Goal: Task Accomplishment & Management: Manage account settings

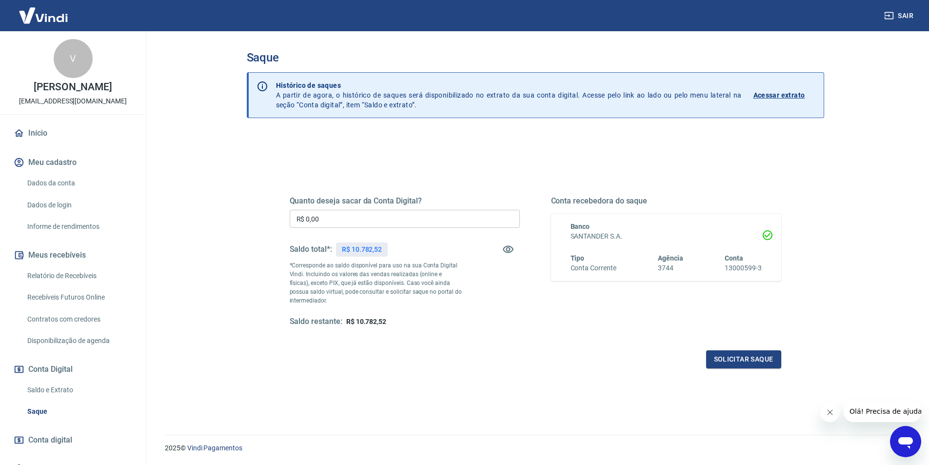
click at [443, 217] on input "R$ 0,00" at bounding box center [405, 219] width 230 height 18
type input "R$ 10.782,52"
click at [737, 364] on button "Solicitar saque" at bounding box center [743, 359] width 75 height 18
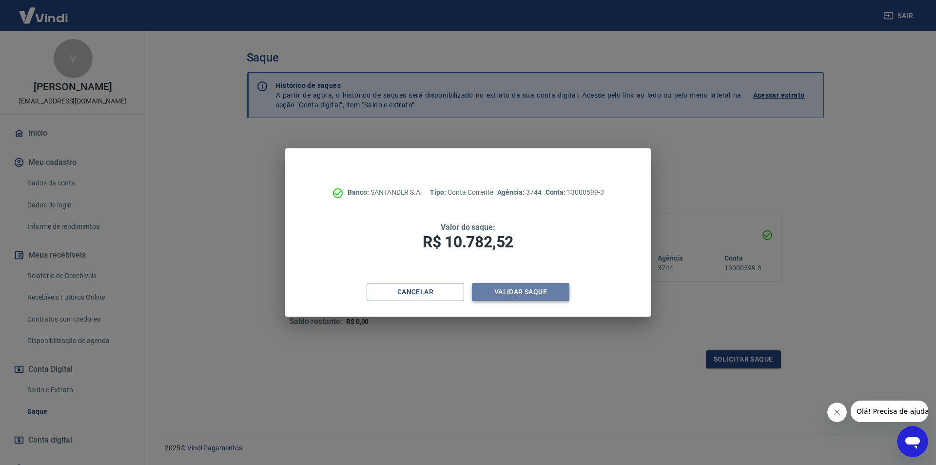
click at [506, 293] on button "Validar saque" at bounding box center [521, 292] width 98 height 18
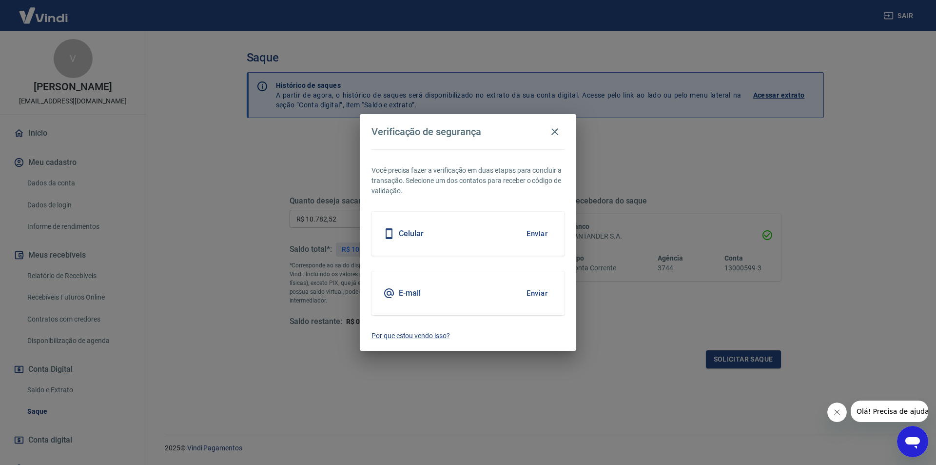
click at [538, 235] on button "Enviar" at bounding box center [537, 233] width 32 height 20
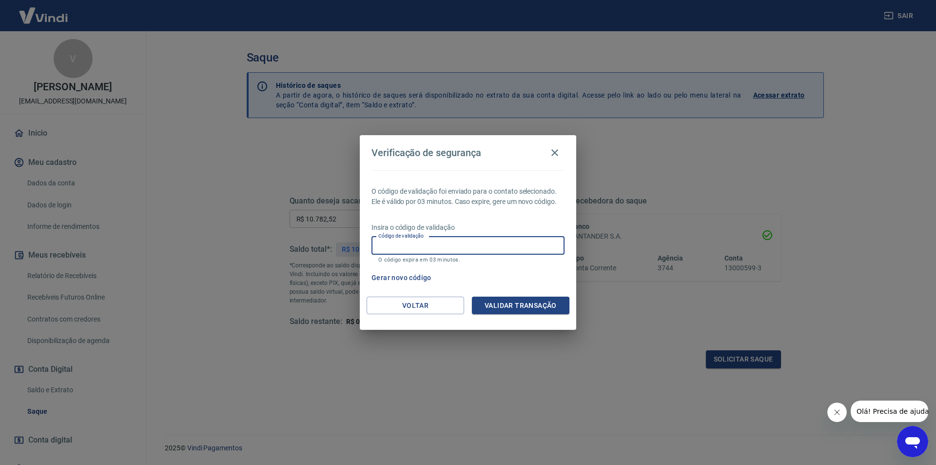
click at [403, 242] on input "Código de validação" at bounding box center [467, 245] width 193 height 18
click at [585, 381] on div "Verificação de segurança O código de validação foi enviado para o contato selec…" at bounding box center [468, 232] width 936 height 465
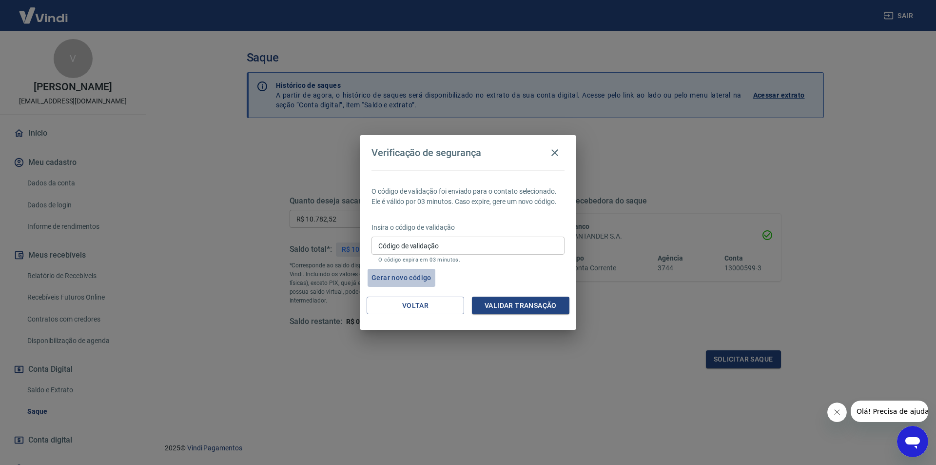
click at [407, 277] on button "Gerar novo código" at bounding box center [402, 278] width 68 height 18
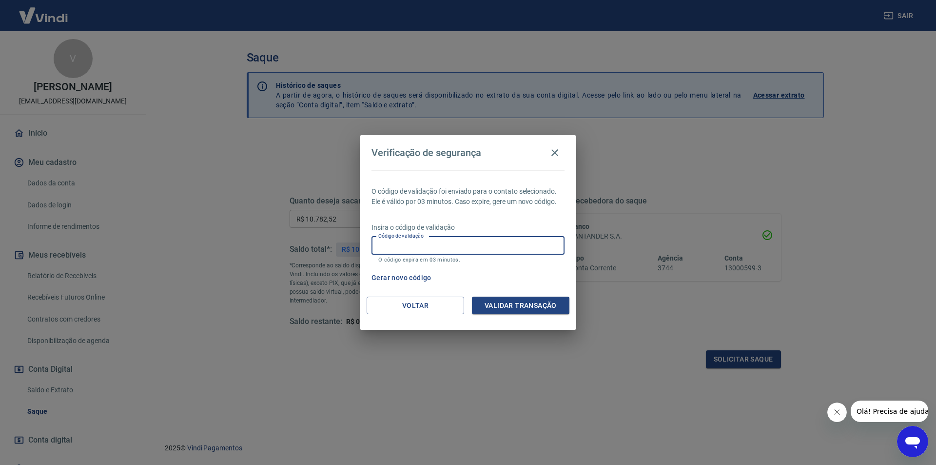
click at [424, 244] on input "Código de validação" at bounding box center [467, 245] width 193 height 18
click at [561, 365] on div "Verificação de segurança O código de validação foi enviado para o contato selec…" at bounding box center [468, 232] width 936 height 465
click at [418, 248] on input "Código de validação" at bounding box center [467, 245] width 193 height 18
type input "456493"
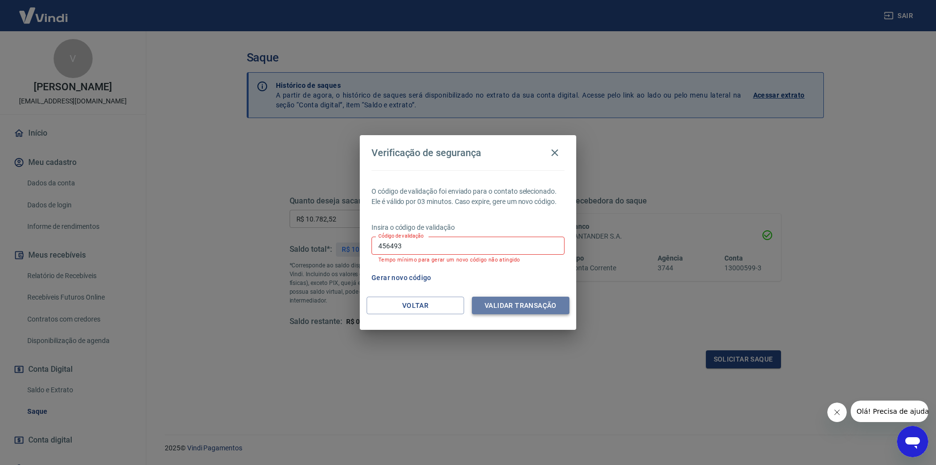
click at [508, 306] on button "Validar transação" at bounding box center [521, 305] width 98 height 18
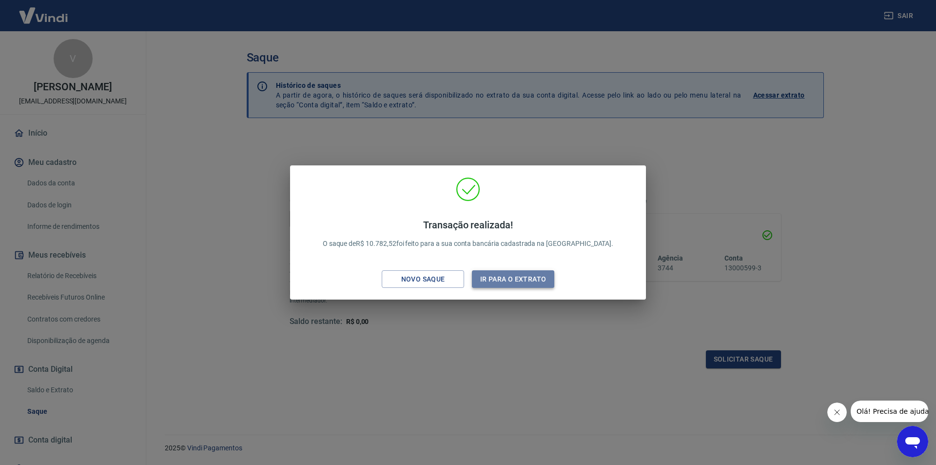
click at [508, 281] on button "Ir para o extrato" at bounding box center [513, 279] width 82 height 18
